Goal: Task Accomplishment & Management: Manage account settings

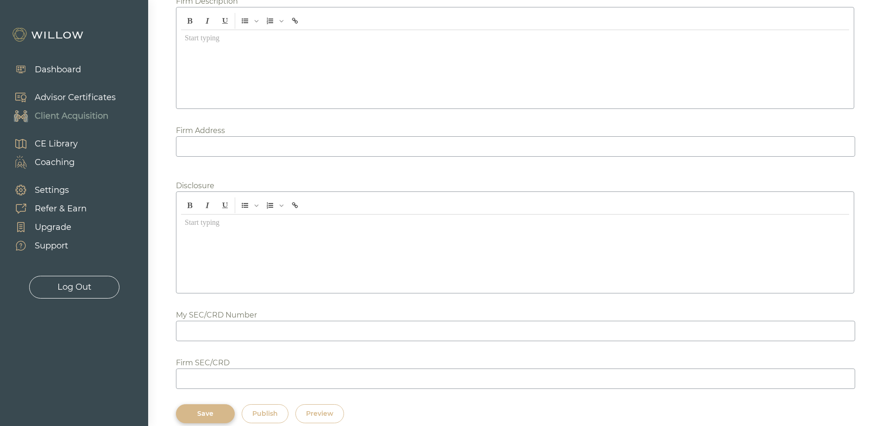
scroll to position [1168, 0]
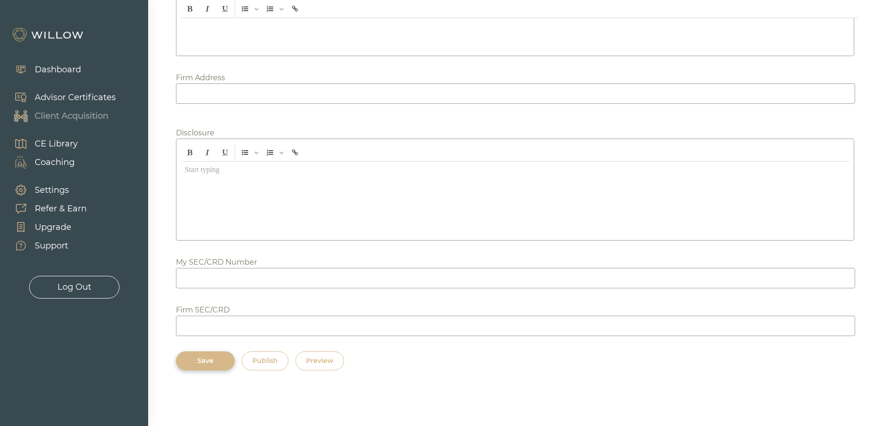
click at [265, 359] on div "Publish" at bounding box center [264, 361] width 25 height 10
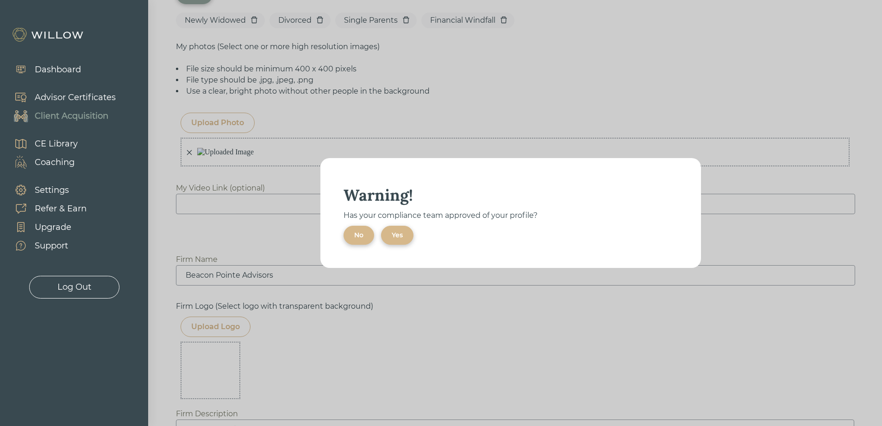
scroll to position [659, 0]
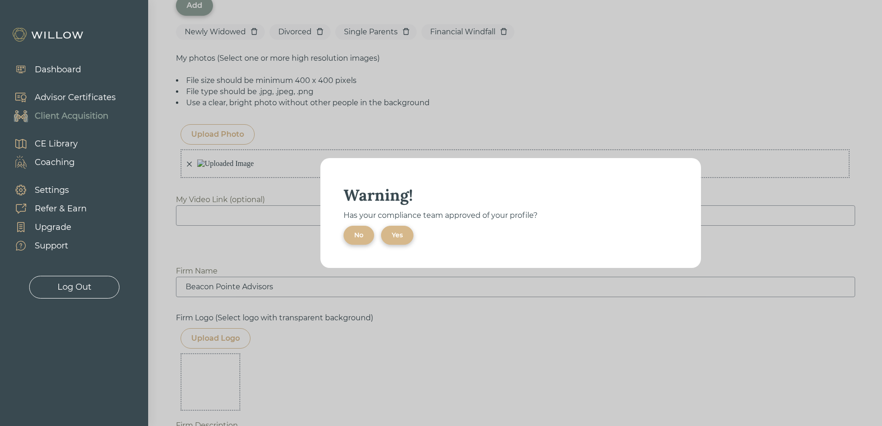
click at [396, 234] on div "Yes" at bounding box center [397, 235] width 11 height 10
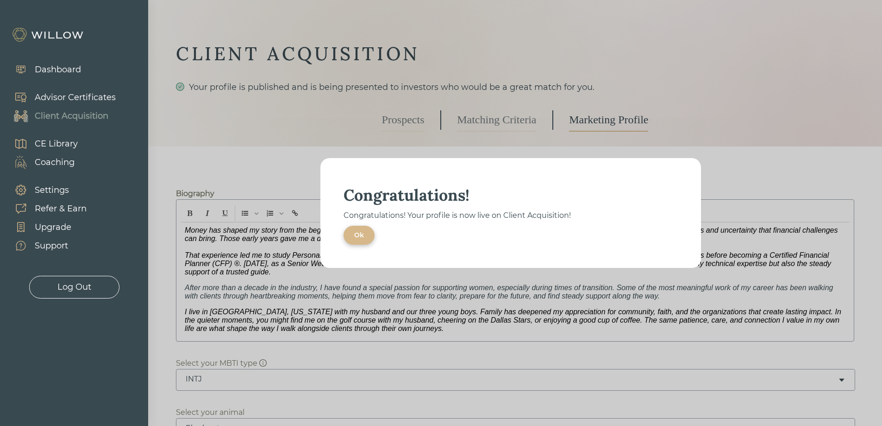
click at [358, 234] on div "Ok" at bounding box center [359, 235] width 10 height 10
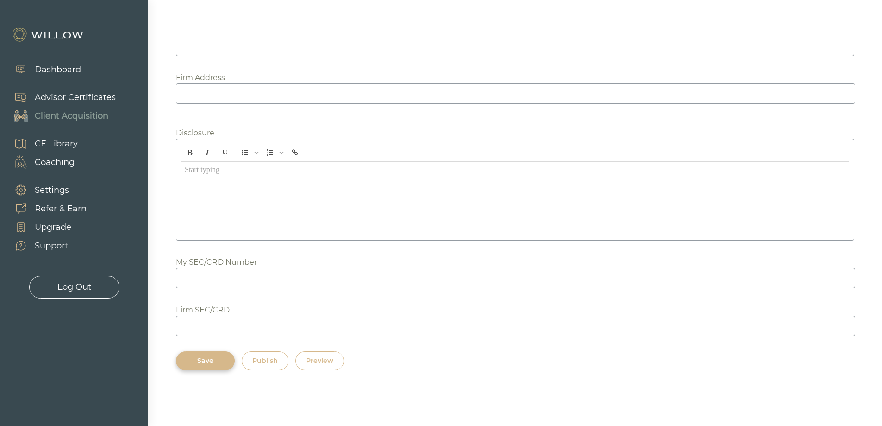
scroll to position [1156, 0]
click at [330, 357] on div "Preview" at bounding box center [319, 361] width 27 height 10
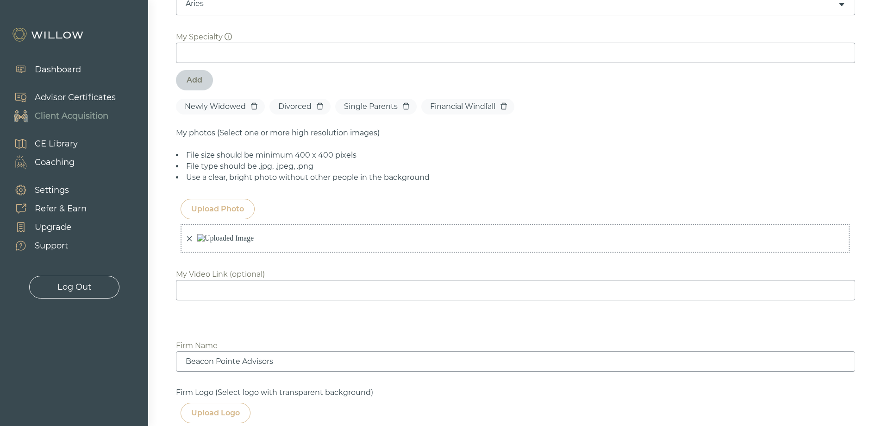
scroll to position [553, 0]
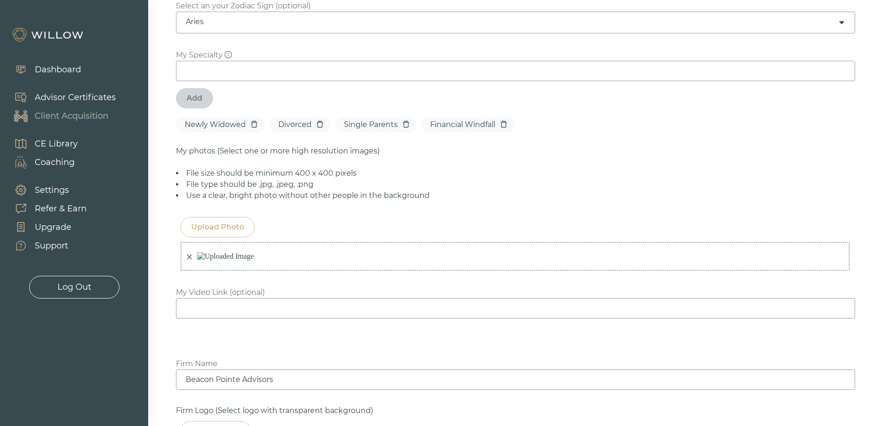
click at [188, 260] on icon "close" at bounding box center [189, 256] width 6 height 6
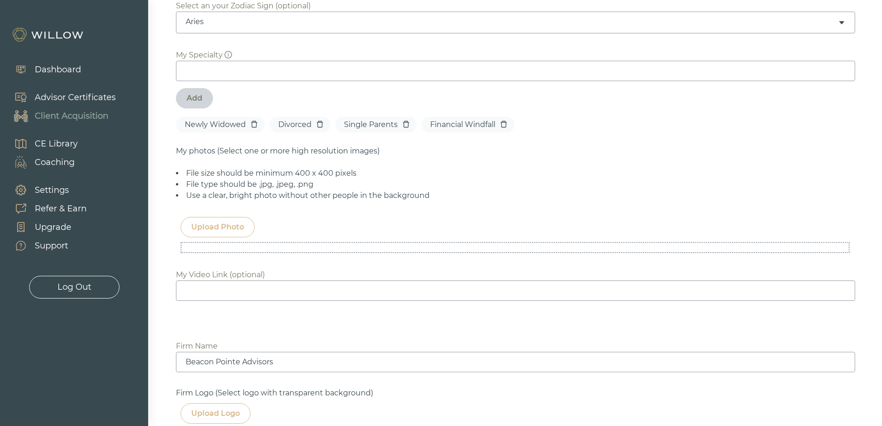
click at [216, 221] on div "Upload Photo" at bounding box center [217, 226] width 53 height 11
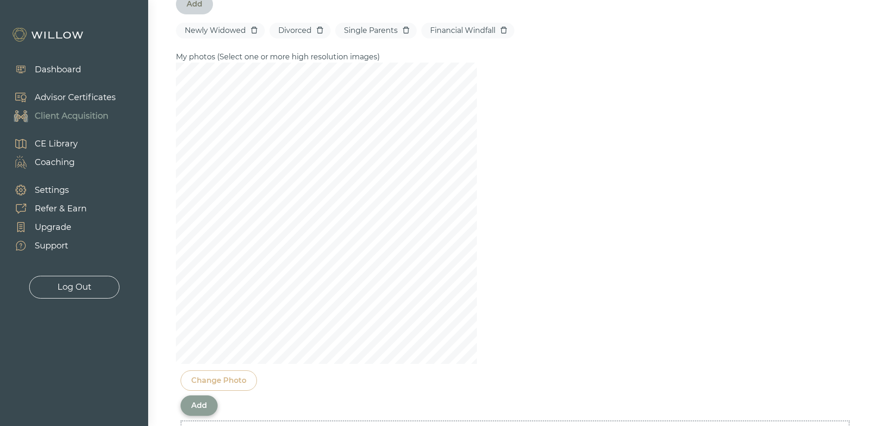
scroll to position [739, 0]
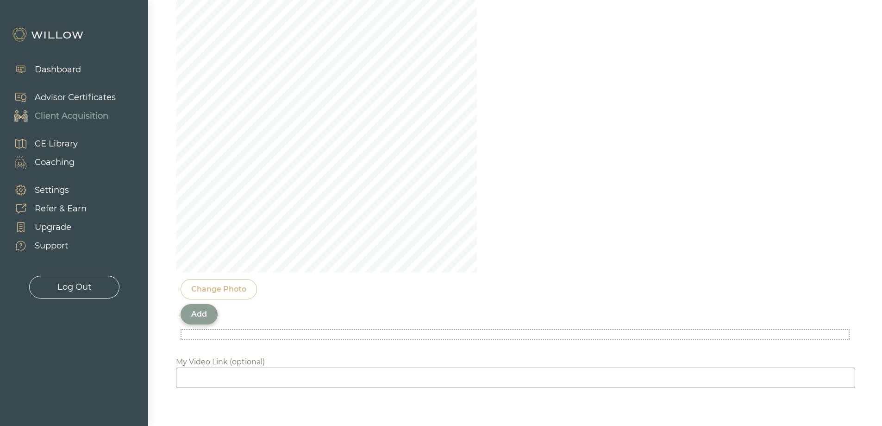
click at [208, 306] on div "Add" at bounding box center [199, 314] width 37 height 20
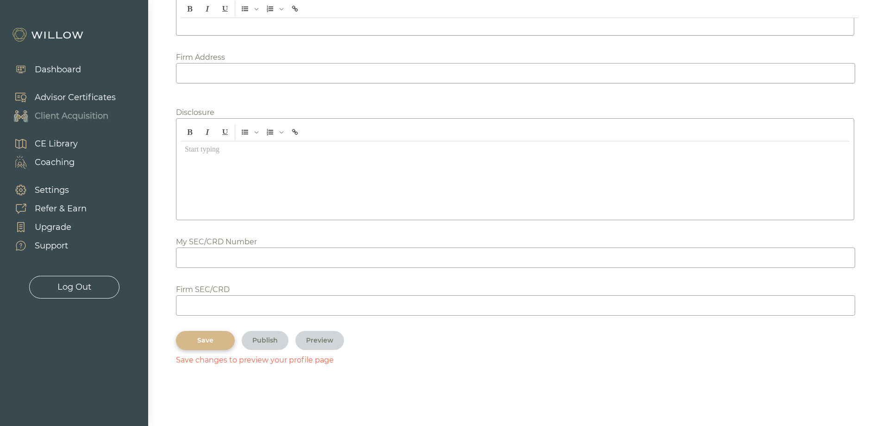
scroll to position [1176, 0]
click at [195, 341] on div "Save" at bounding box center [206, 340] width 38 height 10
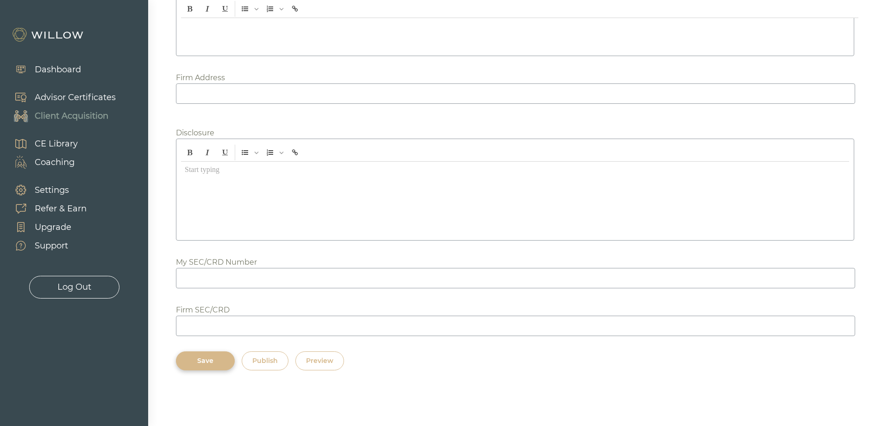
scroll to position [1156, 0]
click at [267, 359] on div "Publish" at bounding box center [264, 361] width 25 height 10
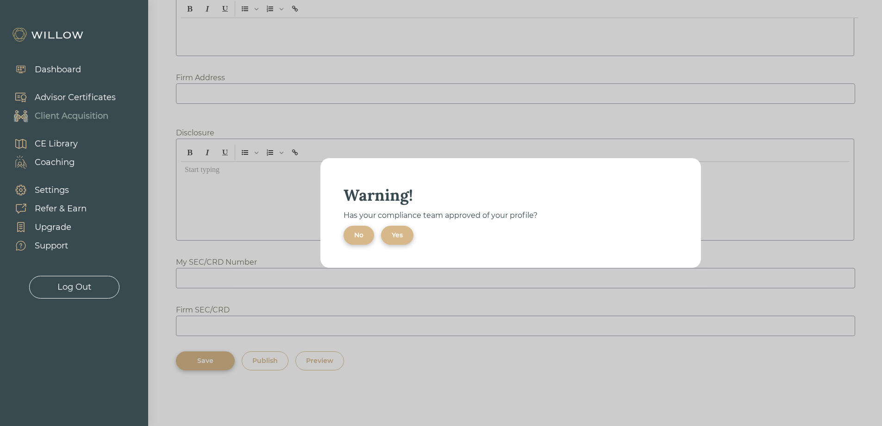
click at [389, 236] on button "Yes" at bounding box center [397, 235] width 32 height 19
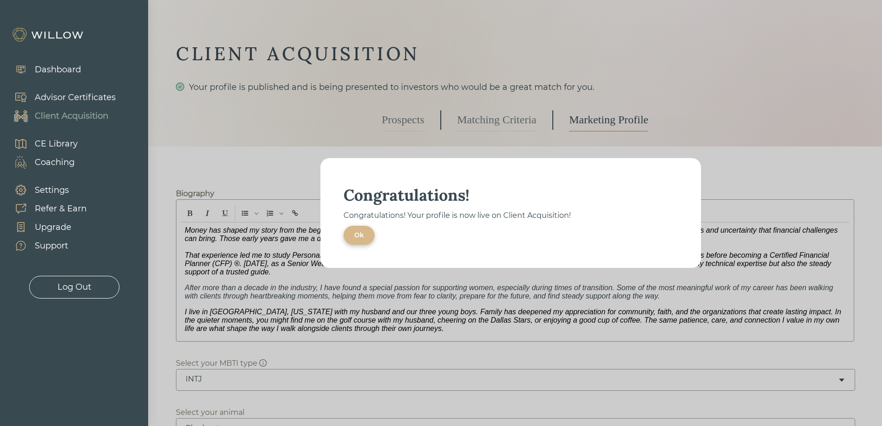
click at [367, 238] on button "Ok" at bounding box center [359, 235] width 31 height 19
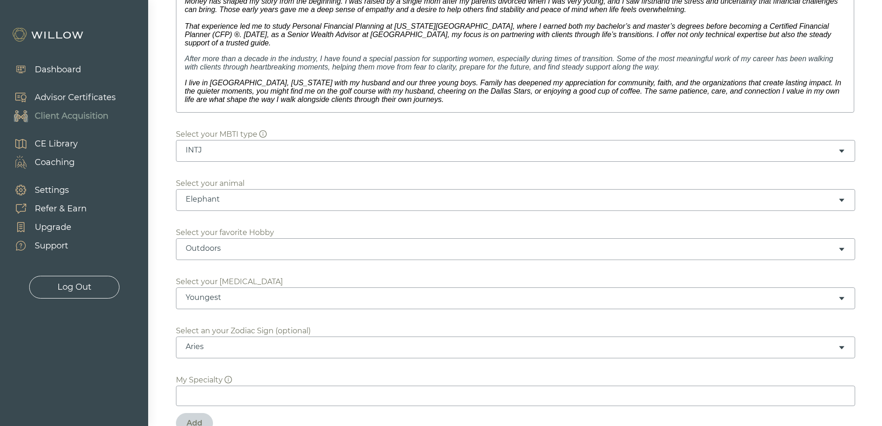
scroll to position [139, 0]
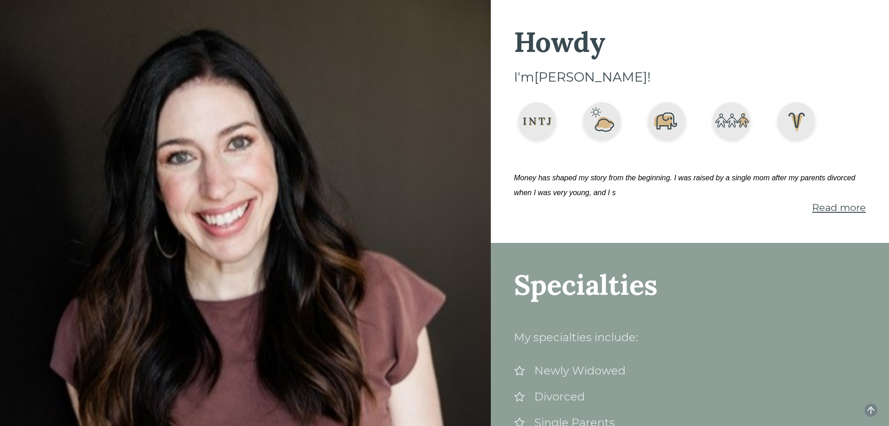
click at [843, 209] on span "Read more" at bounding box center [839, 207] width 54 height 12
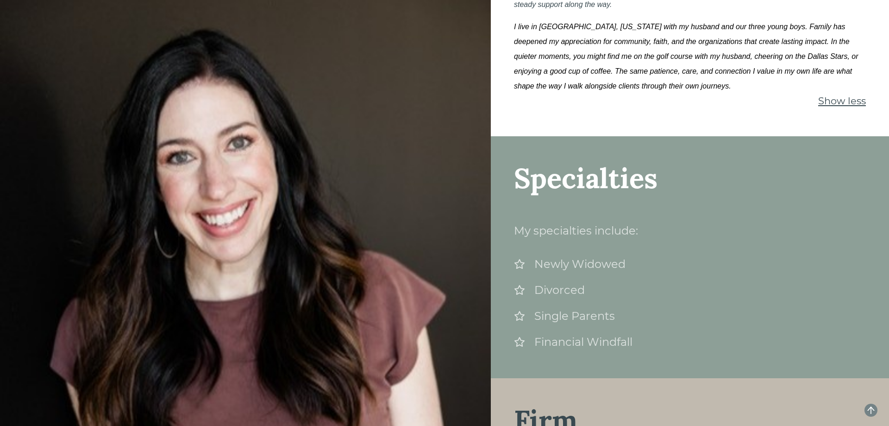
scroll to position [417, 0]
